Goal: Browse casually

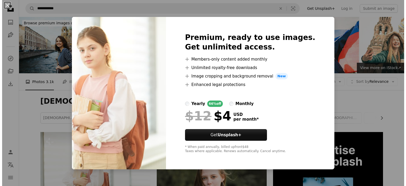
scroll to position [6, 0]
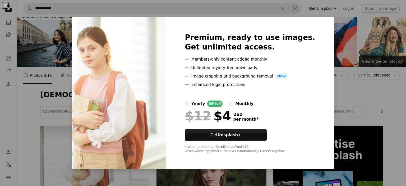
click at [360, 41] on div "An X shape Premium, ready to use images. Get unlimited access. A plus sign Memb…" at bounding box center [203, 93] width 406 height 186
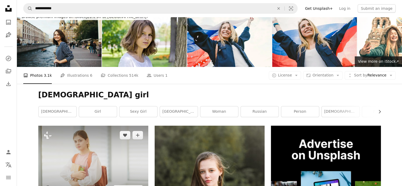
click at [90, 125] on img at bounding box center [93, 161] width 110 height 73
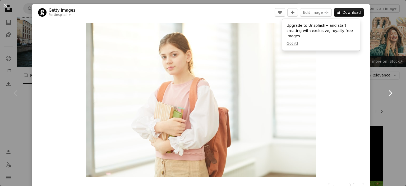
click at [386, 96] on icon "Chevron right" at bounding box center [390, 93] width 8 height 8
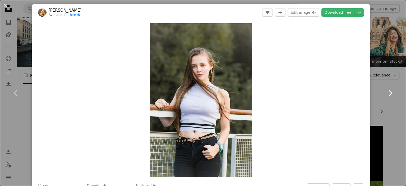
click at [386, 95] on icon "Chevron right" at bounding box center [390, 93] width 8 height 8
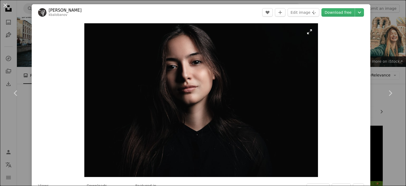
drag, startPoint x: 211, startPoint y: 69, endPoint x: 188, endPoint y: 72, distance: 22.9
click at [386, 92] on icon "Chevron right" at bounding box center [390, 93] width 8 height 8
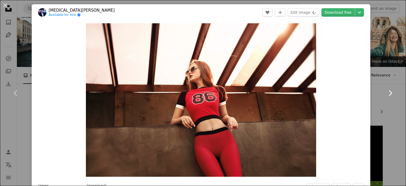
click at [388, 91] on icon "Chevron right" at bounding box center [390, 93] width 8 height 8
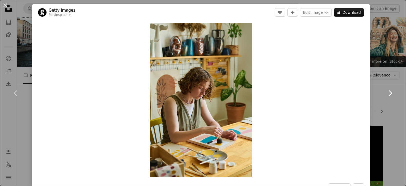
click at [388, 92] on icon at bounding box center [389, 93] width 3 height 6
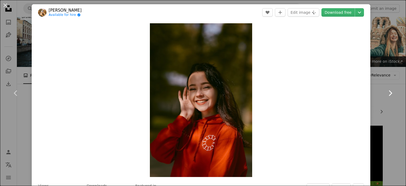
click at [387, 94] on icon "Chevron right" at bounding box center [390, 93] width 8 height 8
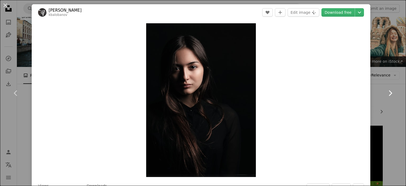
click at [386, 92] on icon "Chevron right" at bounding box center [390, 93] width 8 height 8
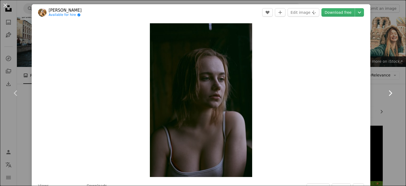
click at [386, 95] on icon "Chevron right" at bounding box center [390, 93] width 8 height 8
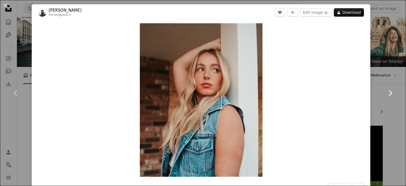
click at [388, 92] on icon "Chevron right" at bounding box center [390, 93] width 8 height 8
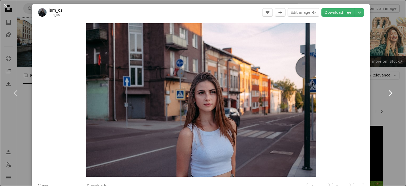
click at [386, 90] on icon "Chevron right" at bounding box center [390, 93] width 8 height 8
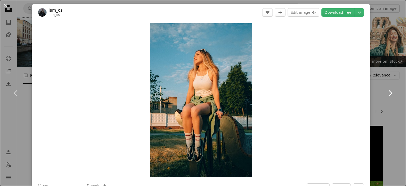
click at [389, 98] on link "Chevron right" at bounding box center [390, 93] width 32 height 51
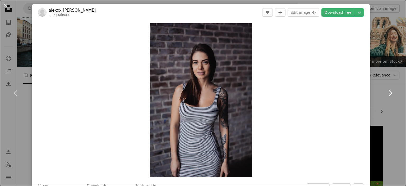
click at [388, 91] on icon at bounding box center [389, 93] width 3 height 6
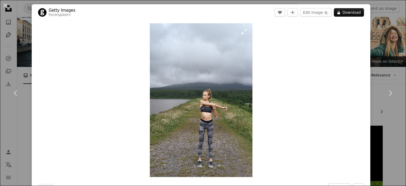
click at [212, 85] on img "Zoom in on this image" at bounding box center [201, 99] width 102 height 153
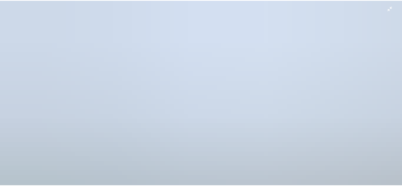
scroll to position [205, 0]
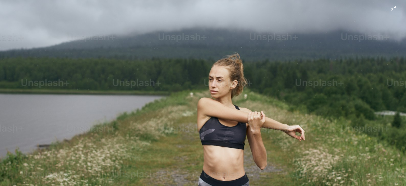
click at [202, 95] on img "Zoom out on this image" at bounding box center [203, 98] width 406 height 608
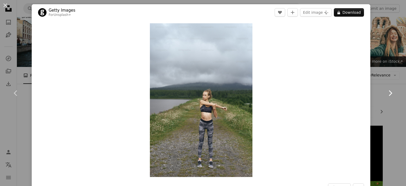
click at [387, 89] on icon "Chevron right" at bounding box center [390, 93] width 8 height 8
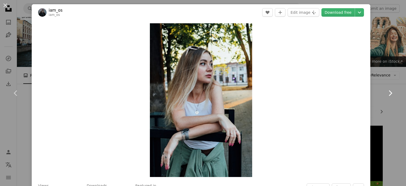
click at [386, 91] on icon "Chevron right" at bounding box center [390, 93] width 8 height 8
click at [386, 93] on icon "Chevron right" at bounding box center [390, 93] width 8 height 8
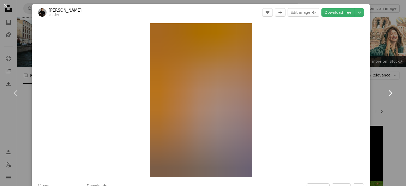
click at [388, 92] on icon "Chevron right" at bounding box center [390, 93] width 8 height 8
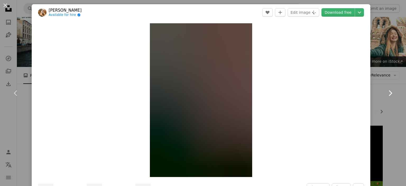
click at [388, 91] on icon at bounding box center [389, 93] width 3 height 6
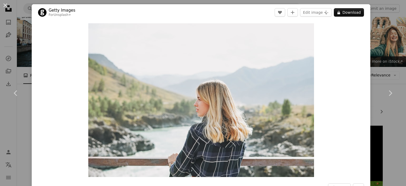
click at [382, 40] on div "An X shape Chevron left Chevron right Getty Images For Unsplash+ A heart A plus…" at bounding box center [203, 93] width 406 height 186
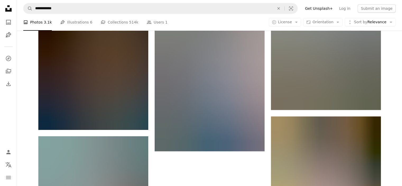
scroll to position [1925, 0]
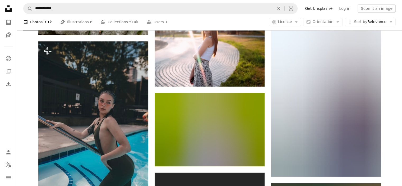
scroll to position [4673, 0]
